Goal: Task Accomplishment & Management: Complete application form

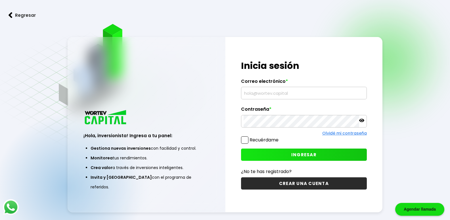
type input "[EMAIL_ADDRESS][DOMAIN_NAME]"
click at [289, 155] on button "INGRESAR" at bounding box center [304, 154] width 126 height 12
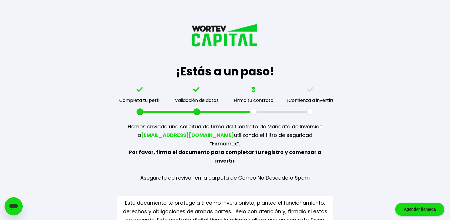
click at [222, 34] on img at bounding box center [225, 43] width 71 height 40
drag, startPoint x: 433, startPoint y: 110, endPoint x: 434, endPoint y: 137, distance: 27.1
click at [434, 137] on div "¡Estás a un paso! Completa tu perfil Validación de datos Firma tu contrato ¡Com…" at bounding box center [225, 117] width 450 height 235
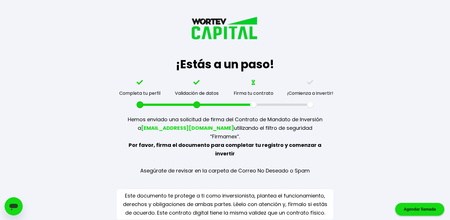
click at [239, 37] on img at bounding box center [225, 36] width 71 height 40
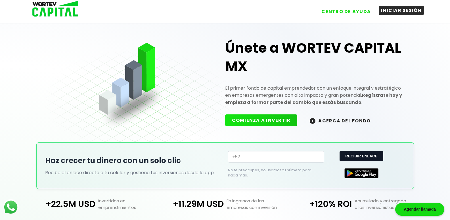
click at [401, 13] on button "INICIAR SESIÓN" at bounding box center [401, 10] width 45 height 9
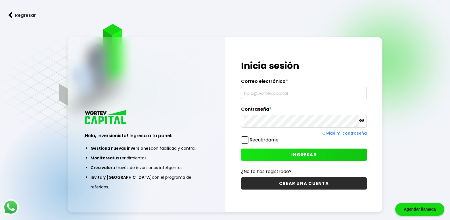
type input "[EMAIL_ADDRESS][DOMAIN_NAME]"
click at [286, 154] on button "INGRESAR" at bounding box center [304, 154] width 126 height 12
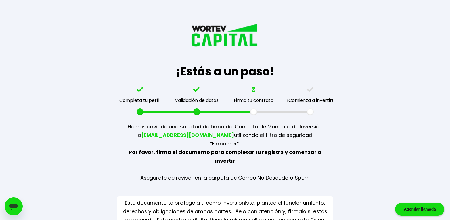
scroll to position [7, 0]
